Goal: Information Seeking & Learning: Learn about a topic

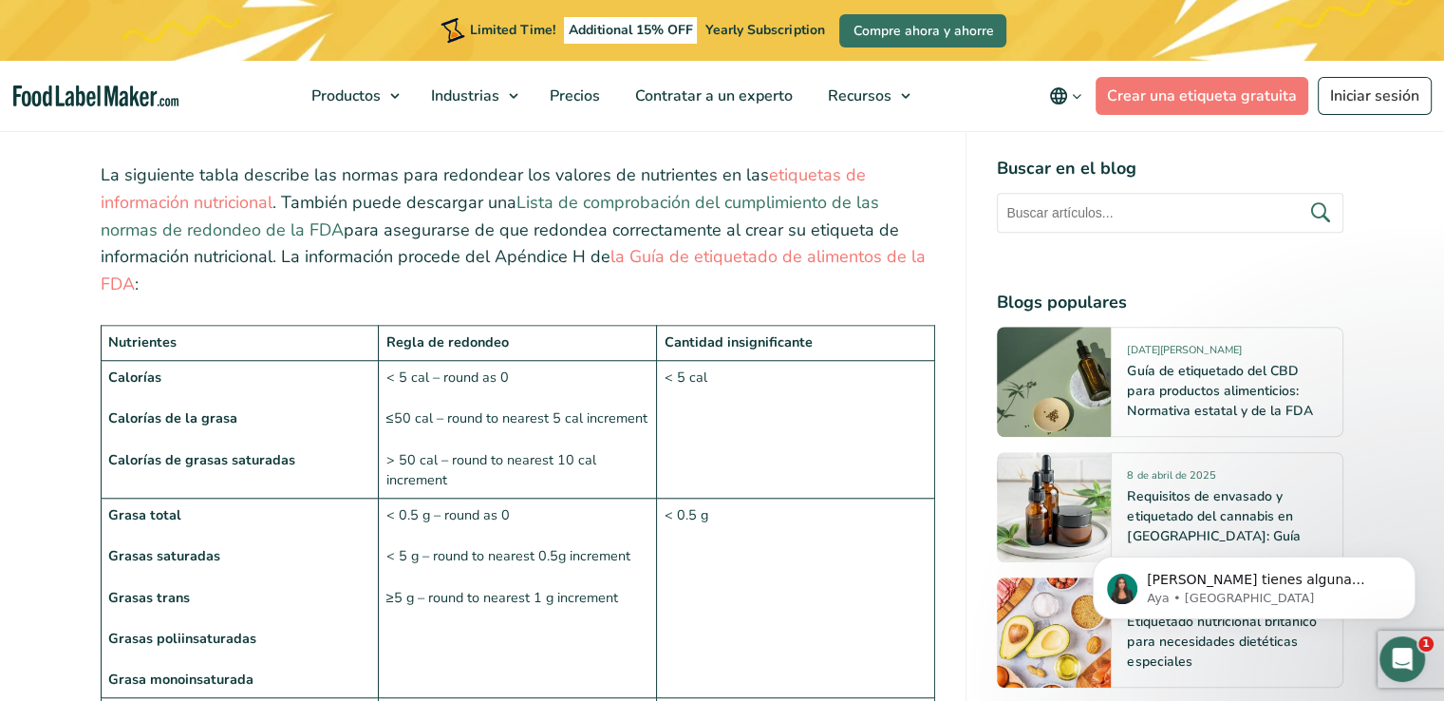
scroll to position [1329, 0]
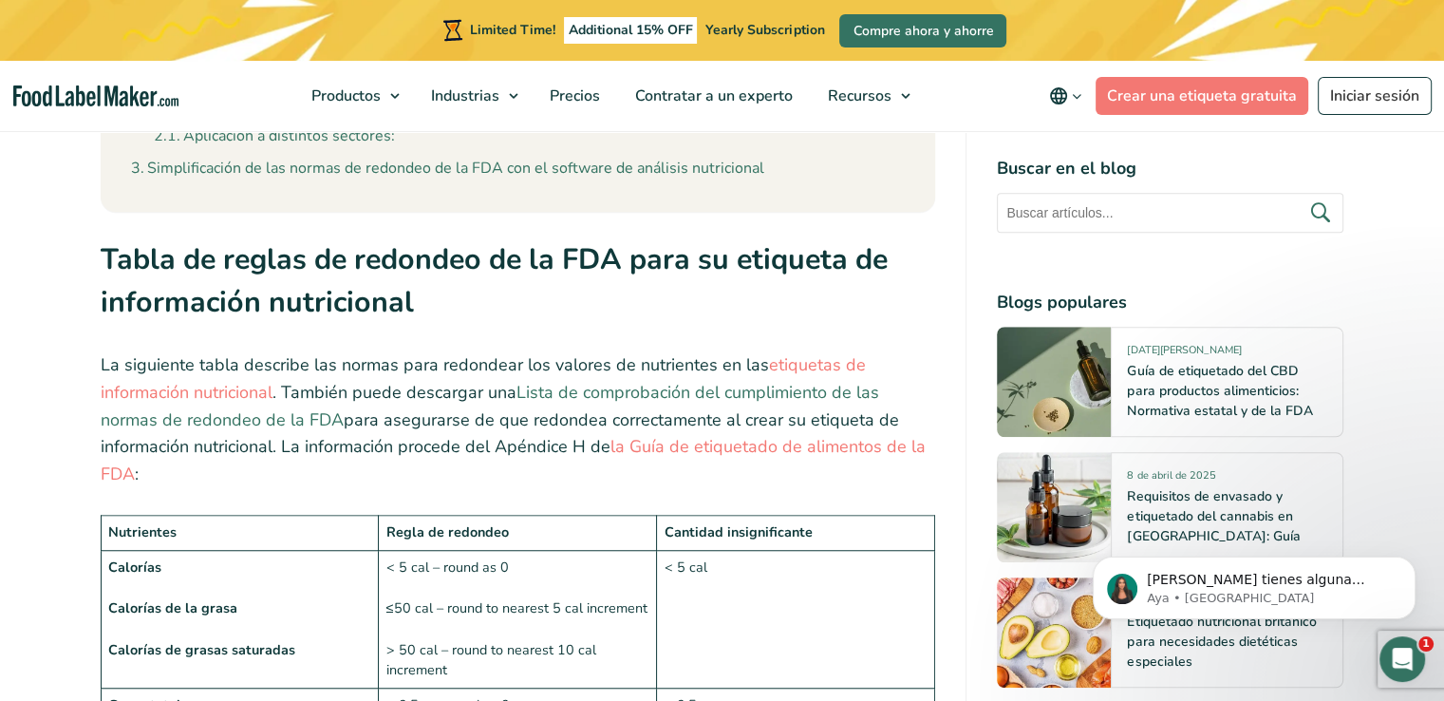
click at [627, 381] on link "Lista de comprobación del cumplimiento de las normas de redondeo de la FDA" at bounding box center [490, 406] width 778 height 50
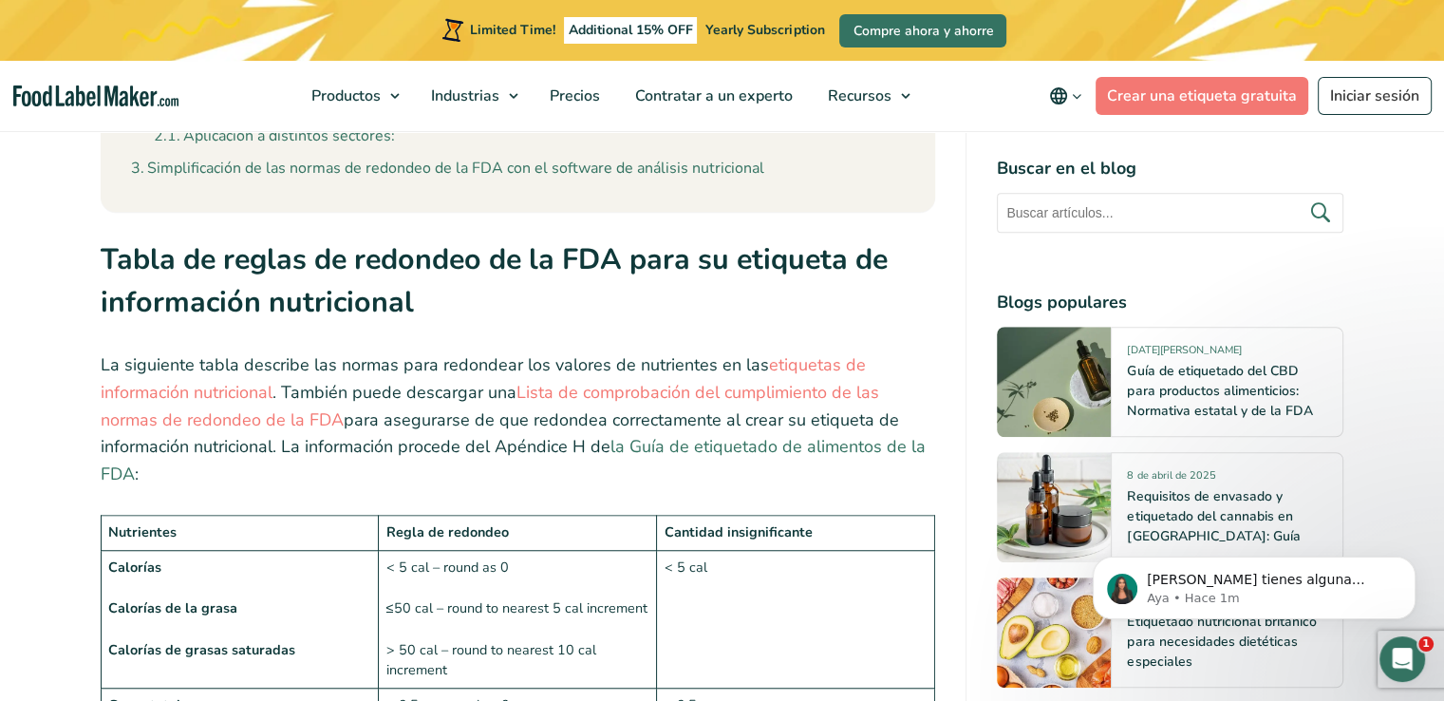
click at [733, 435] on link "la Guía de etiquetado de alimentos de la FDA" at bounding box center [513, 460] width 825 height 50
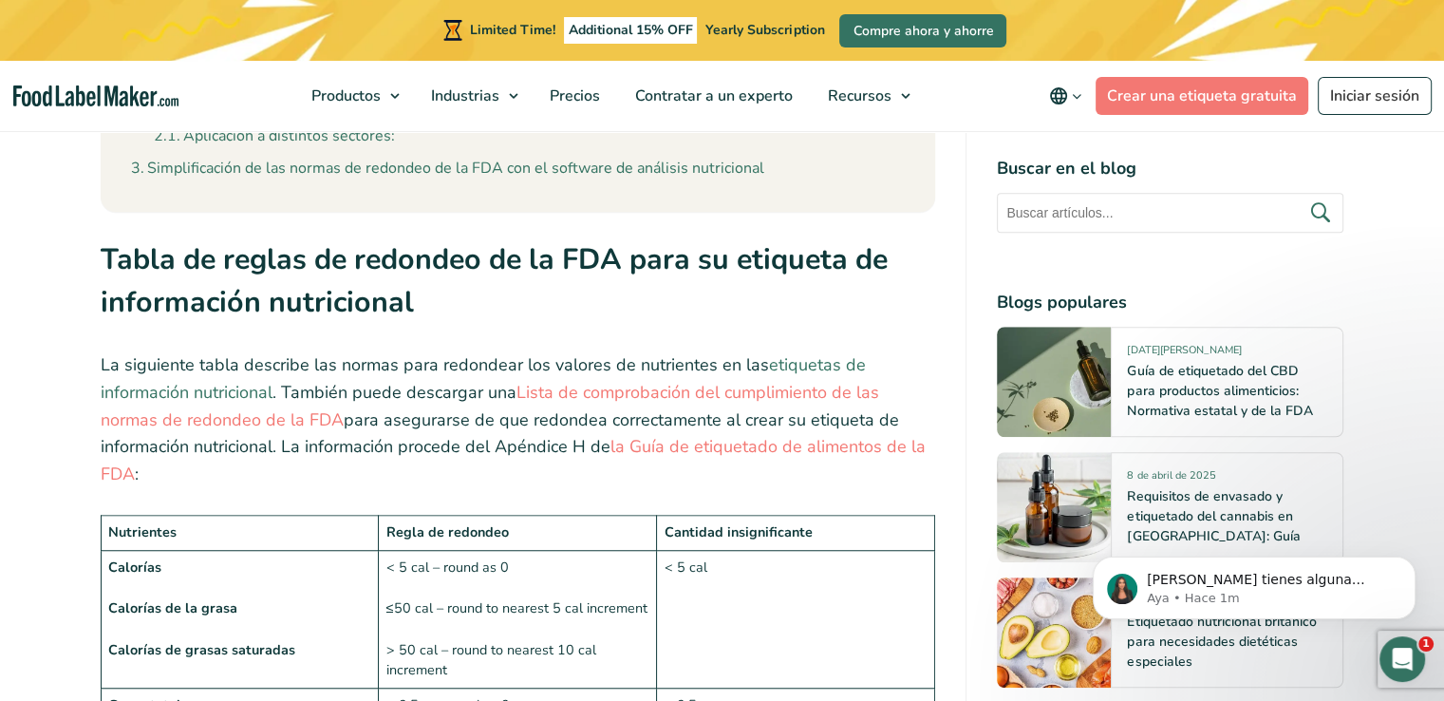
click at [841, 353] on link "etiquetas de información nutricional" at bounding box center [483, 378] width 765 height 50
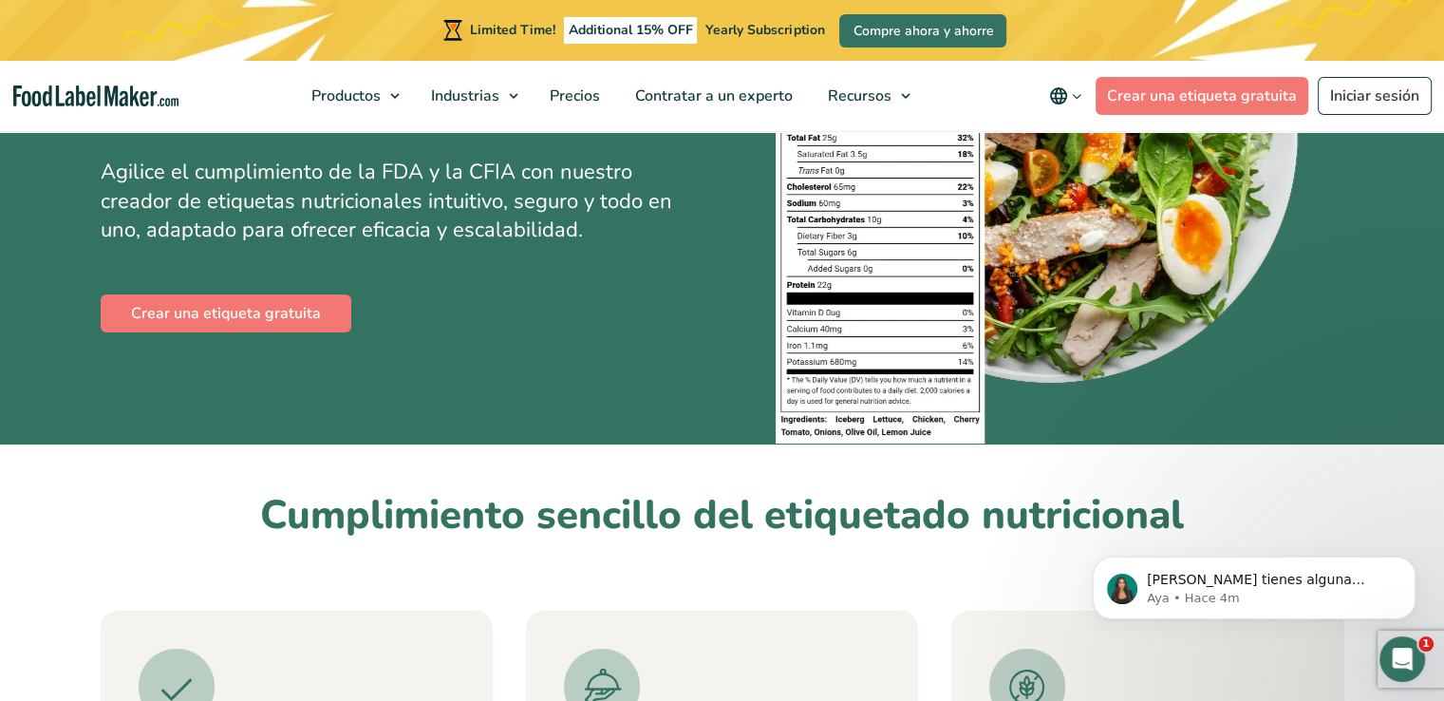
scroll to position [319, 0]
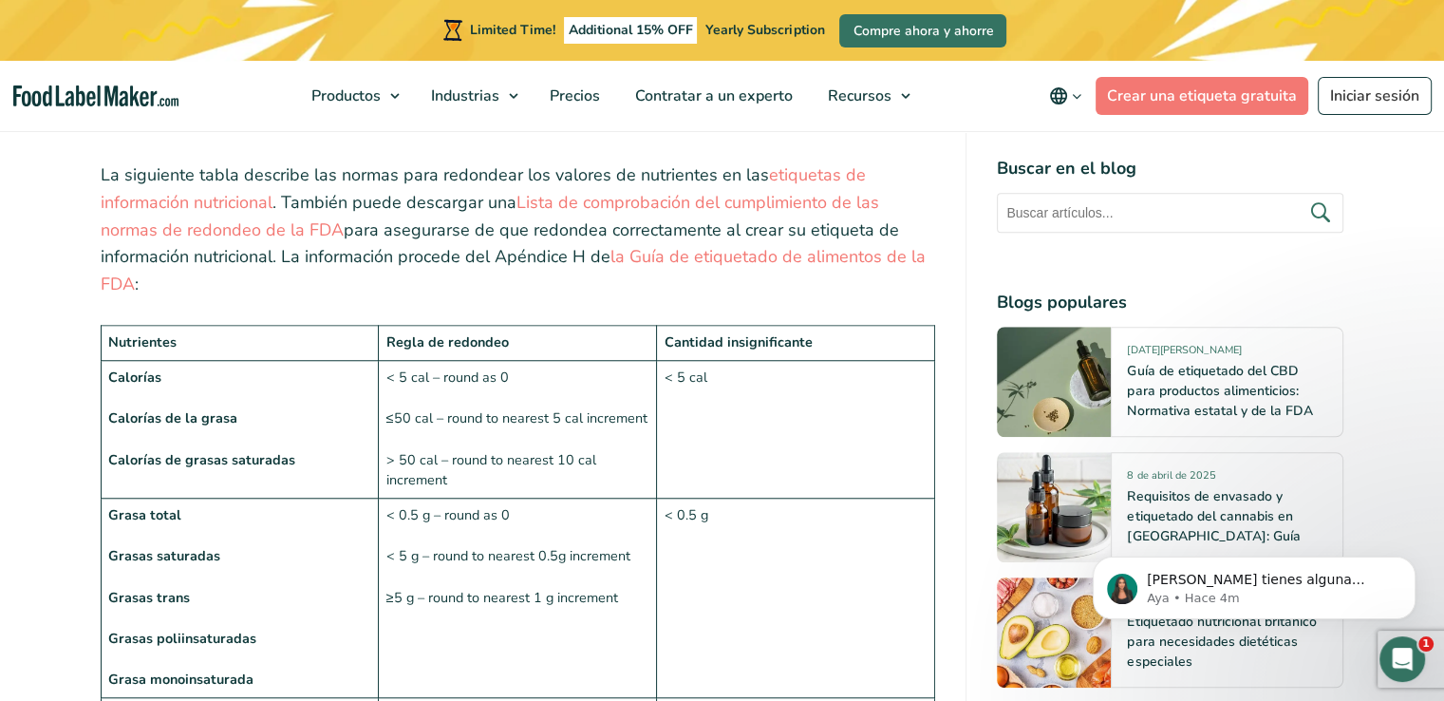
click at [558, 365] on td "< 5 cal – round as 0 ≤50 cal – round to nearest 5 cal increment > 50 cal – roun…" at bounding box center [518, 429] width 278 height 138
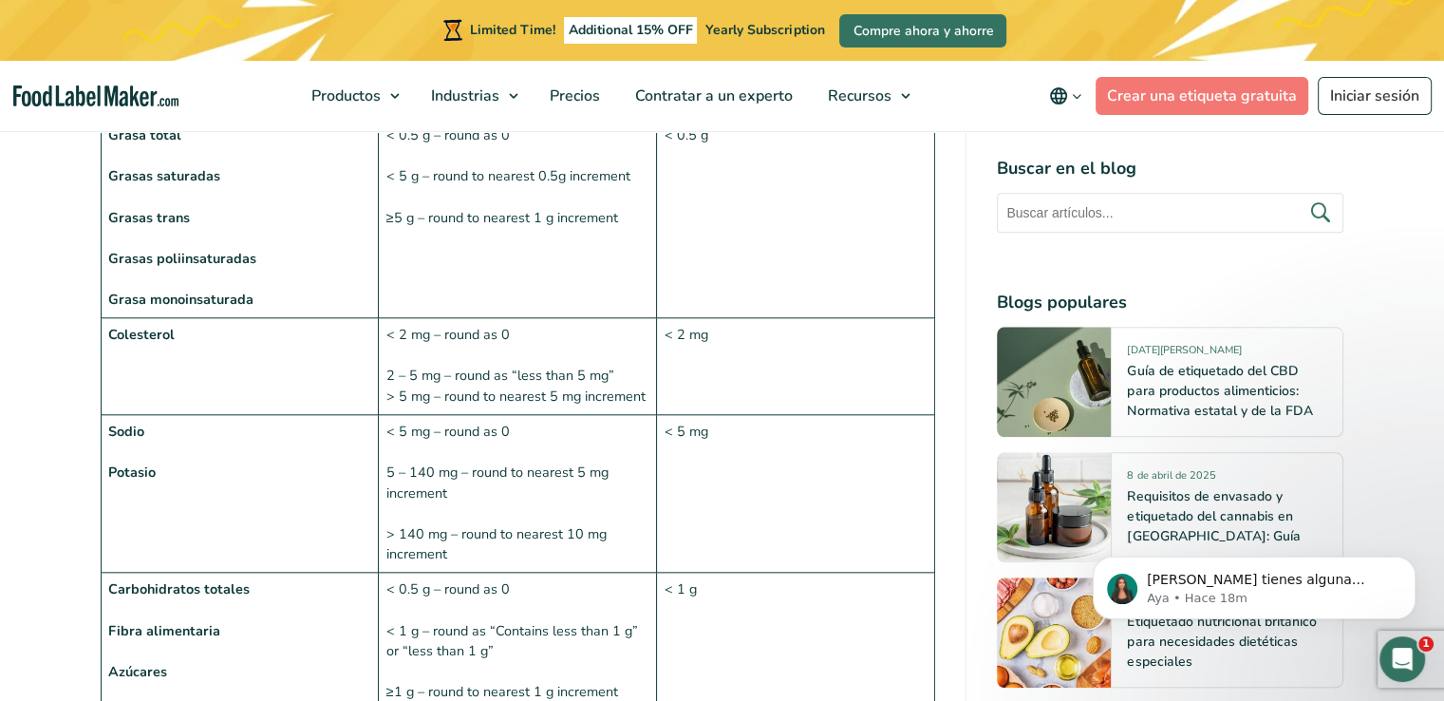
scroll to position [1993, 0]
